Goal: Information Seeking & Learning: Stay updated

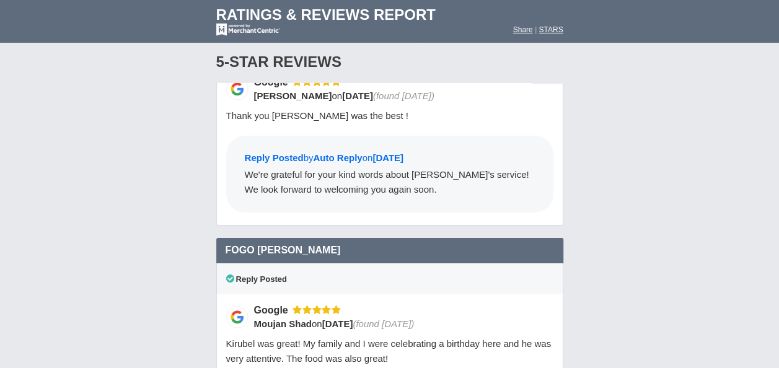
scroll to position [11440, 0]
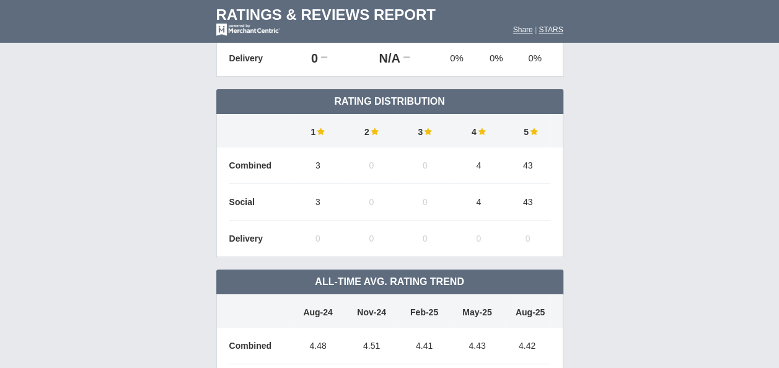
scroll to position [0, 0]
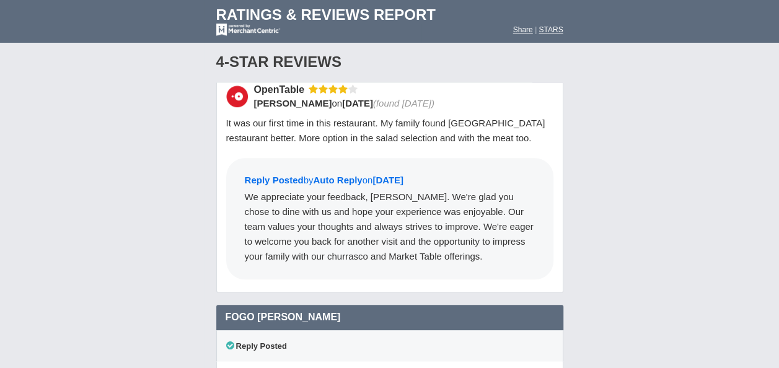
scroll to position [2637, 0]
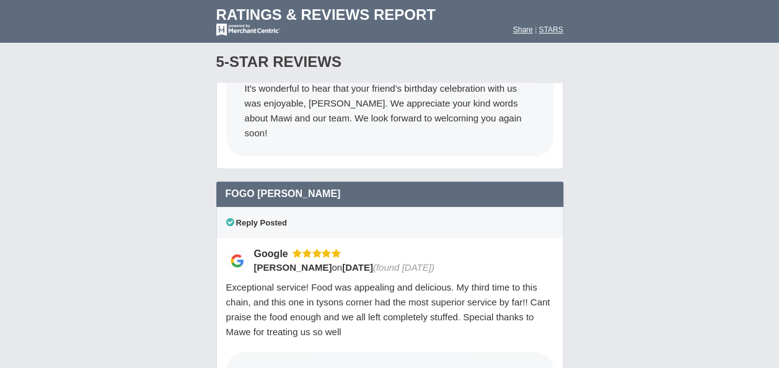
scroll to position [12073, 0]
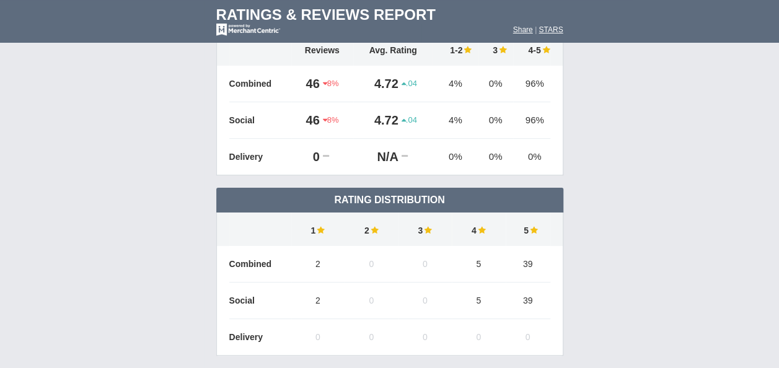
scroll to position [0, 0]
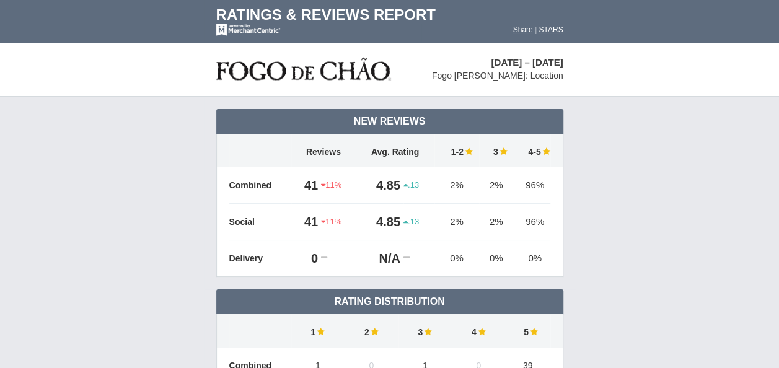
click at [717, 237] on td "New Reviews 11%" at bounding box center [389, 373] width 779 height 553
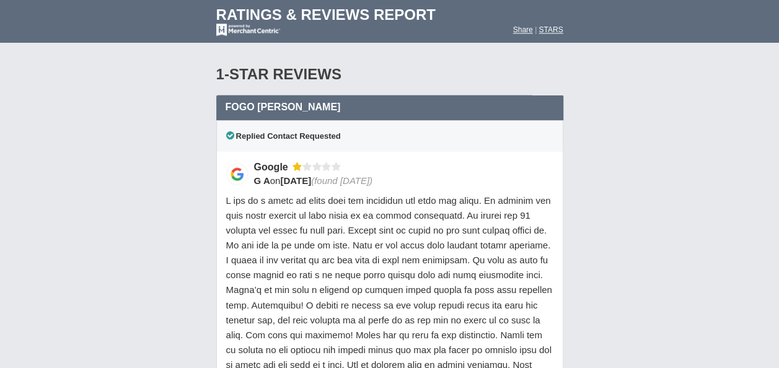
scroll to position [871, 0]
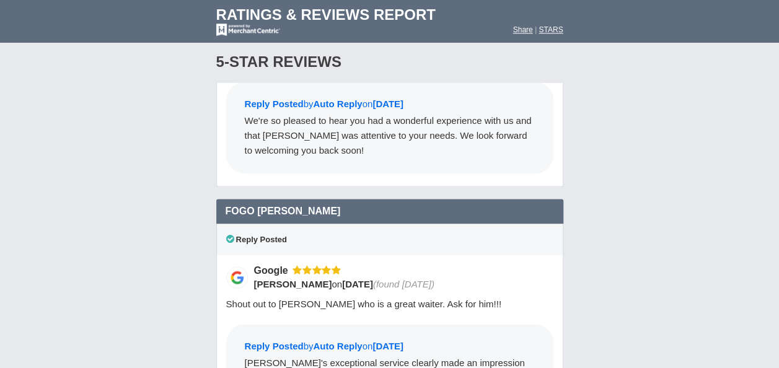
scroll to position [7727, 0]
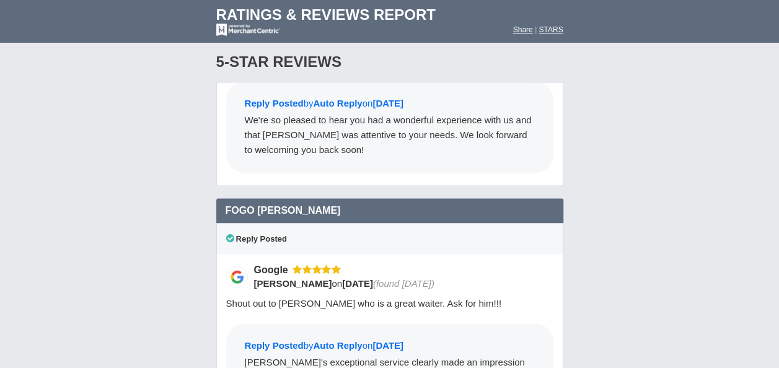
drag, startPoint x: 0, startPoint y: 0, endPoint x: 681, endPoint y: 276, distance: 734.8
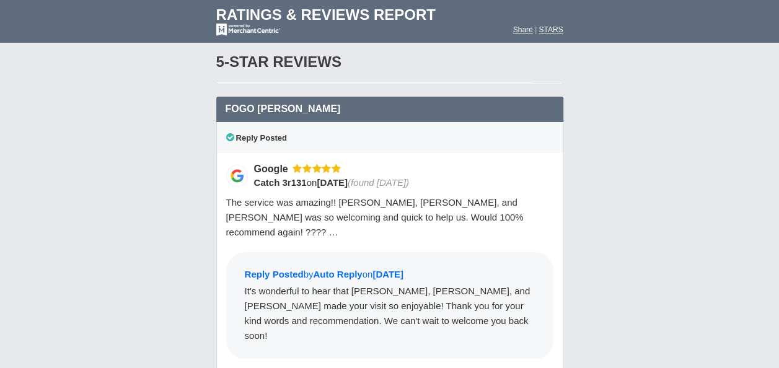
scroll to position [11751, 0]
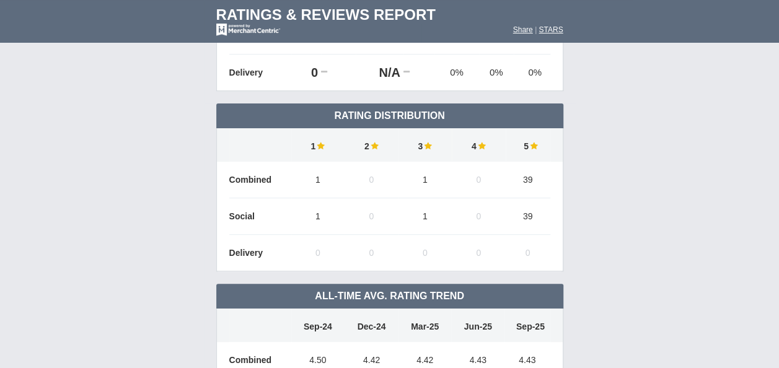
scroll to position [0, 0]
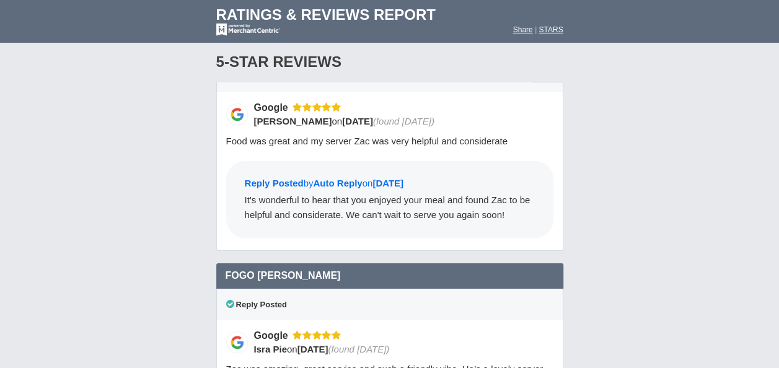
scroll to position [11444, 0]
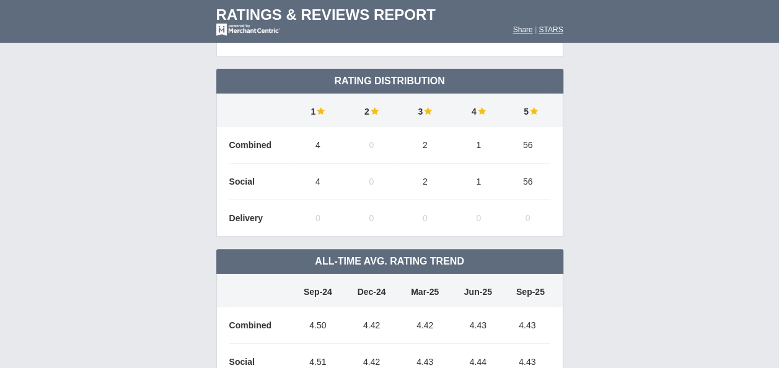
scroll to position [0, 0]
